Goal: Information Seeking & Learning: Learn about a topic

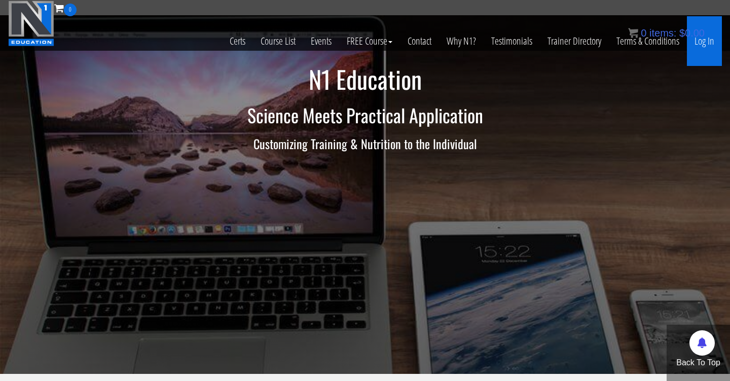
click at [700, 41] on link "Log In" at bounding box center [704, 41] width 35 height 50
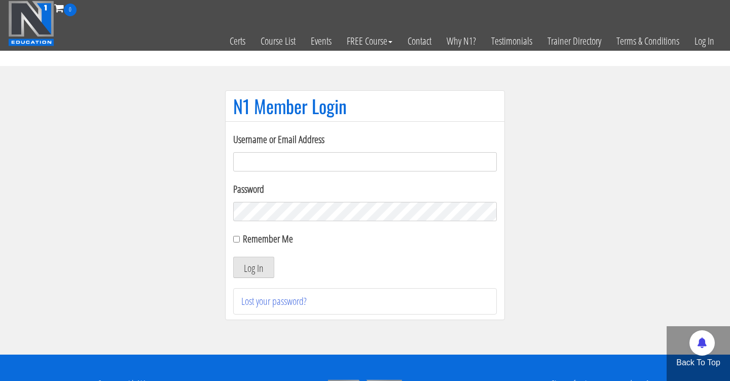
type input "[PERSON_NAME][EMAIL_ADDRESS][DOMAIN_NAME]"
click at [253, 267] on button "Log In" at bounding box center [253, 266] width 41 height 21
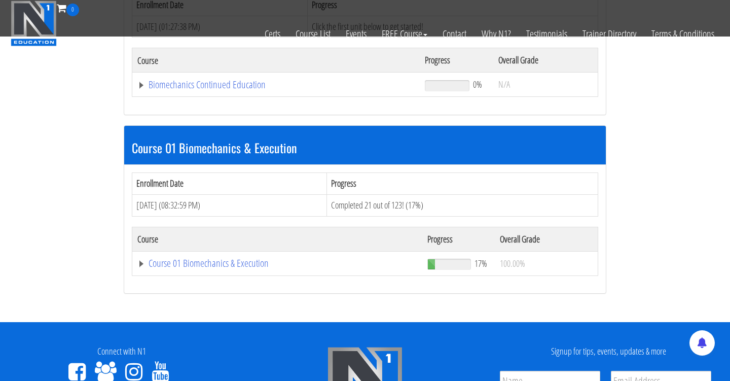
scroll to position [204, 0]
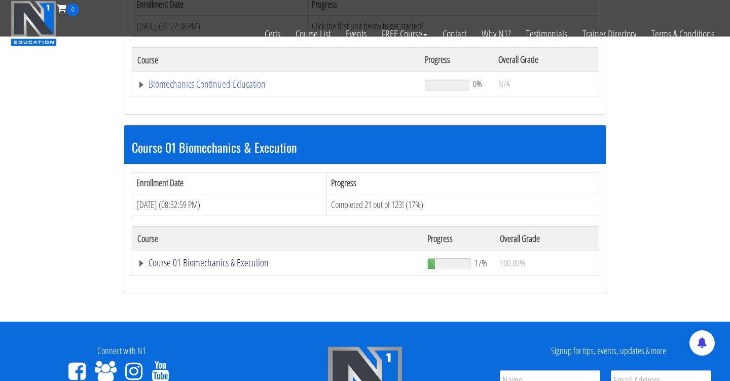
click at [211, 89] on link "Course 01 Biomechanics & Execution" at bounding box center [275, 84] width 277 height 10
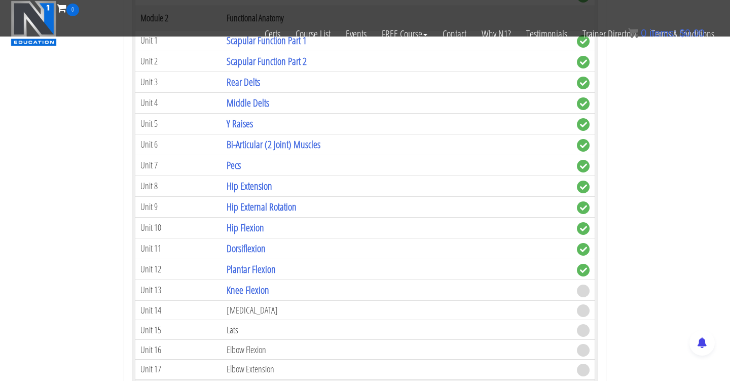
scroll to position [696, 0]
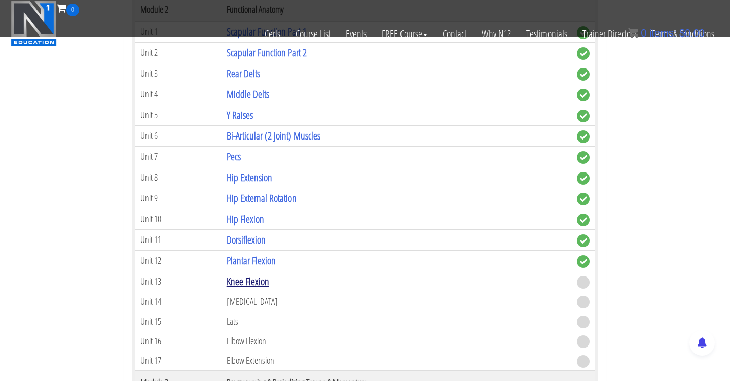
click at [265, 275] on link "Knee Flexion" at bounding box center [248, 281] width 43 height 14
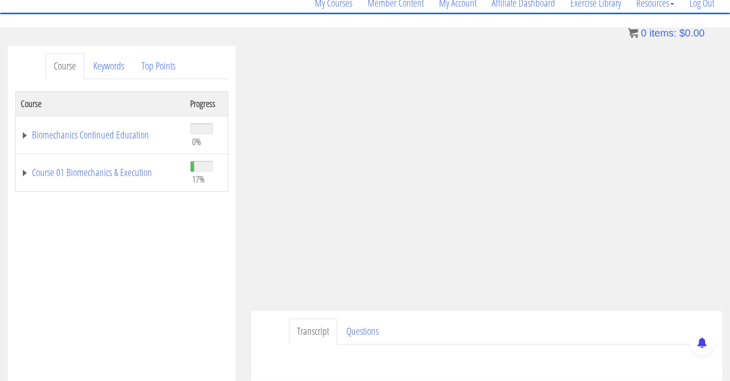
scroll to position [87, 0]
